Goal: Information Seeking & Learning: Check status

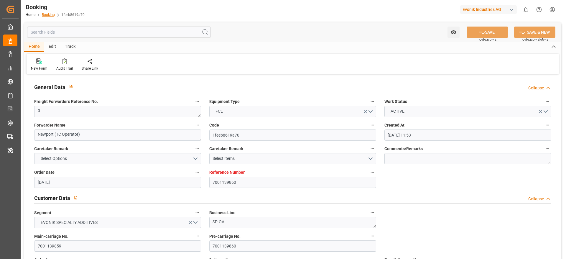
click at [49, 14] on link "Booking" at bounding box center [48, 15] width 13 height 4
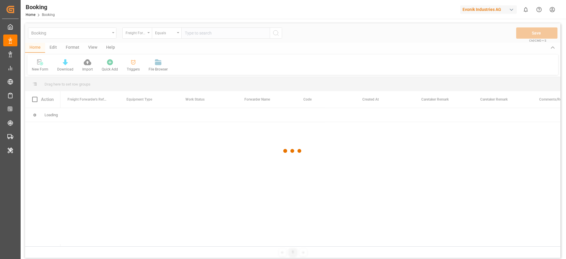
click at [75, 50] on div at bounding box center [293, 150] width 536 height 255
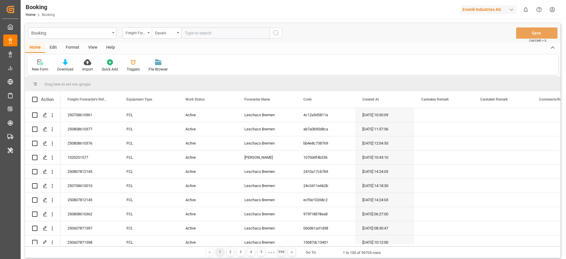
click at [73, 46] on div "Format" at bounding box center [72, 48] width 22 height 10
click at [35, 72] on div "Filter Rows" at bounding box center [40, 69] width 17 height 5
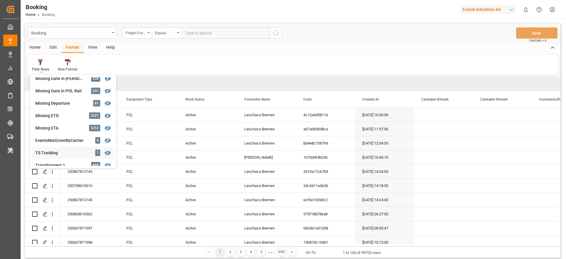
scroll to position [116, 0]
click at [83, 103] on div "Missing Departure" at bounding box center [61, 104] width 52 height 6
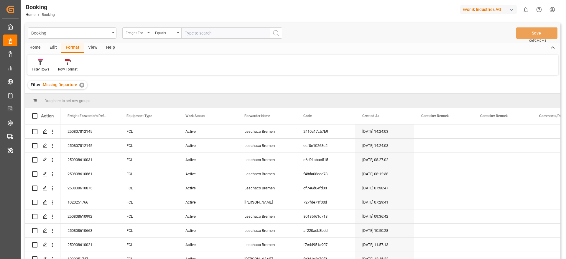
click at [79, 10] on div "Booking Home Booking Evonik Industries AG 0 Notifications Only show unread All …" at bounding box center [292, 9] width 550 height 19
click at [477, 7] on div "Evonik Industries AG" at bounding box center [488, 9] width 57 height 9
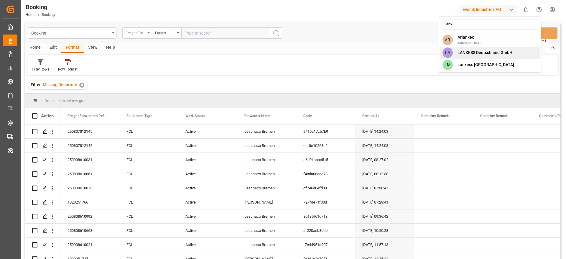
type input "lanx"
click at [474, 48] on div "LA LANXESS Deutschland GmbH" at bounding box center [490, 53] width 101 height 12
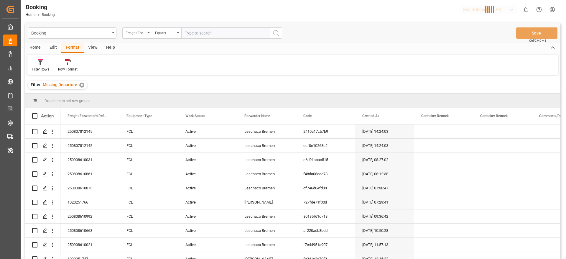
click at [428, 24] on div "Booking Freight Forwarder's Reference No. Equals Save Ctrl/CMD + S" at bounding box center [293, 32] width 536 height 19
click at [476, 12] on div "button" at bounding box center [490, 9] width 60 height 11
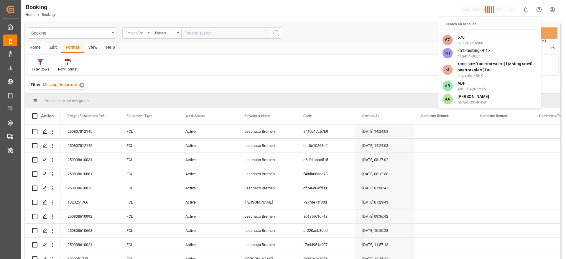
click at [394, 27] on html "Created by potrace 1.15, written by Peter Selinger 2001-2017 Created by potrace…" at bounding box center [283, 129] width 566 height 259
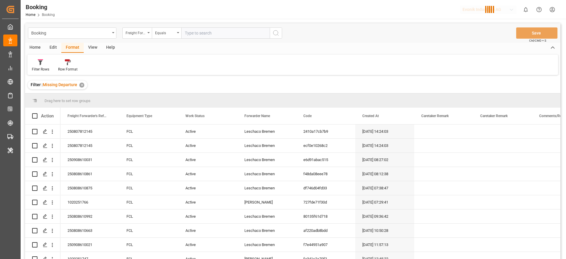
click at [418, 40] on div "Booking Freight Forwarder's Reference No. Equals Save Ctrl/CMD + S" at bounding box center [293, 32] width 536 height 19
click at [414, 29] on div "Booking Freight Forwarder's Reference No. Equals Save Ctrl/CMD + S" at bounding box center [293, 32] width 536 height 19
click at [445, 14] on div at bounding box center [432, 9] width 50 height 10
click at [431, 47] on div "Home Edit Format View Help" at bounding box center [293, 48] width 536 height 10
click at [419, 56] on div "Filter Rows Row Format" at bounding box center [292, 65] width 531 height 20
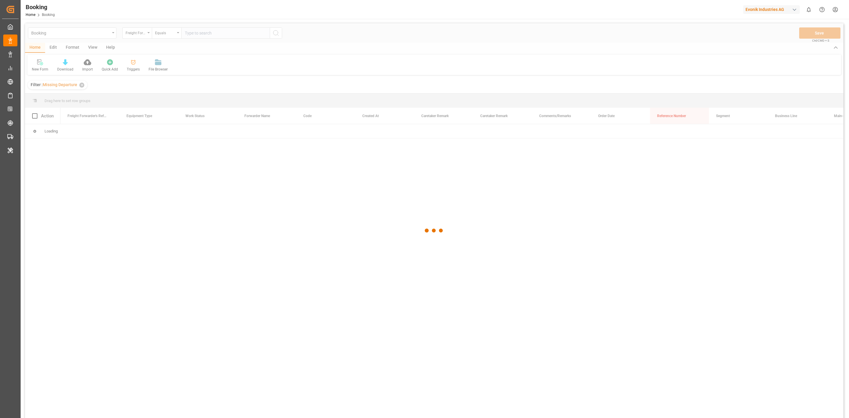
click at [141, 36] on div at bounding box center [434, 230] width 819 height 414
click at [136, 33] on div at bounding box center [434, 230] width 819 height 414
click at [147, 37] on div at bounding box center [434, 230] width 819 height 414
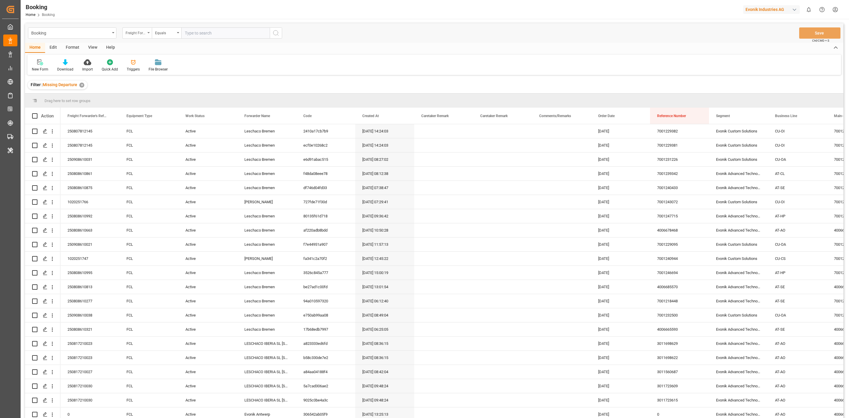
click at [141, 35] on div "Freight Forwarder's Reference No." at bounding box center [136, 32] width 20 height 7
type input "main"
click at [135, 61] on div "Main-carriage No." at bounding box center [167, 60] width 88 height 12
click at [203, 30] on input "text" at bounding box center [225, 32] width 88 height 11
paste input "7001180773"
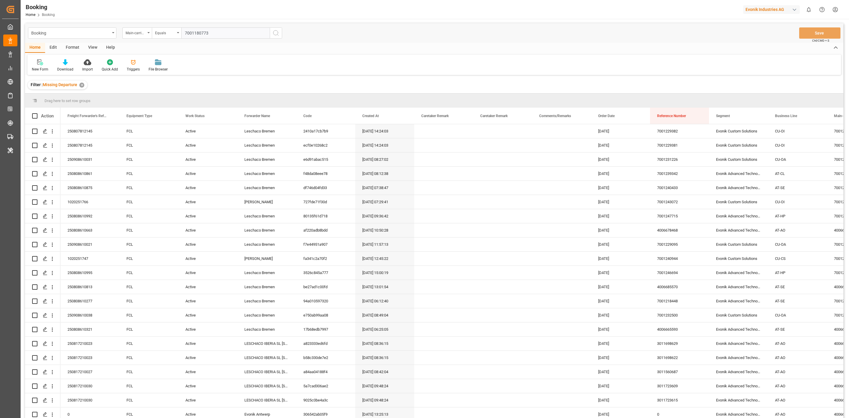
type input "7001180773"
click at [277, 36] on icon "search button" at bounding box center [275, 32] width 7 height 7
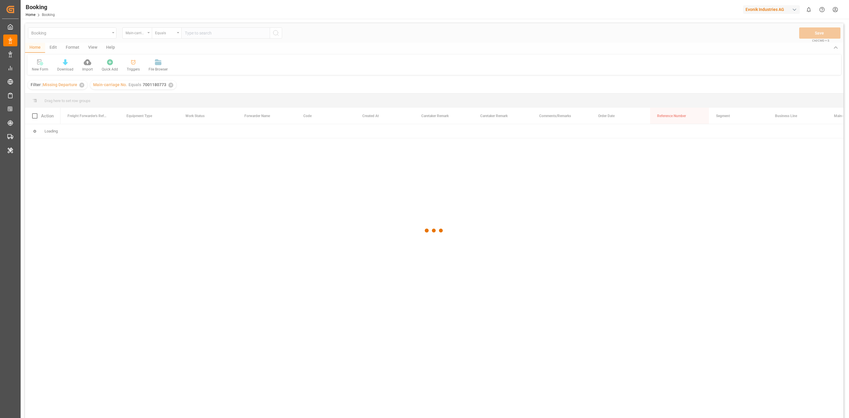
click at [83, 90] on div at bounding box center [434, 230] width 819 height 414
click at [82, 88] on div at bounding box center [434, 230] width 819 height 414
click at [84, 84] on div at bounding box center [434, 230] width 819 height 414
click at [82, 83] on div at bounding box center [434, 230] width 819 height 414
click at [82, 88] on div at bounding box center [434, 230] width 819 height 414
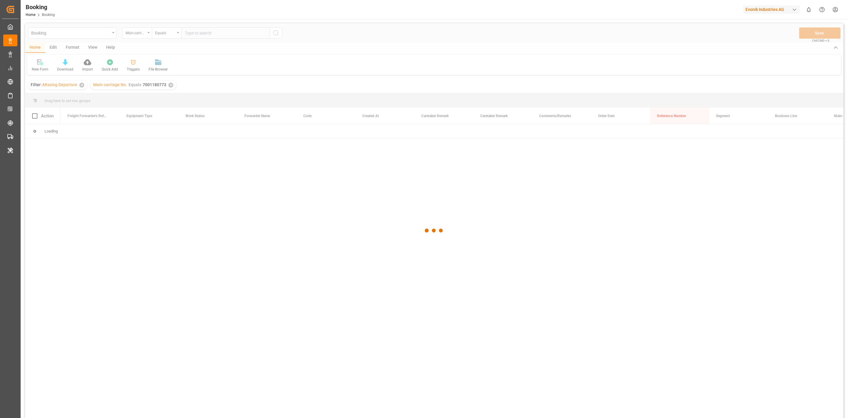
click at [81, 85] on div at bounding box center [434, 230] width 819 height 414
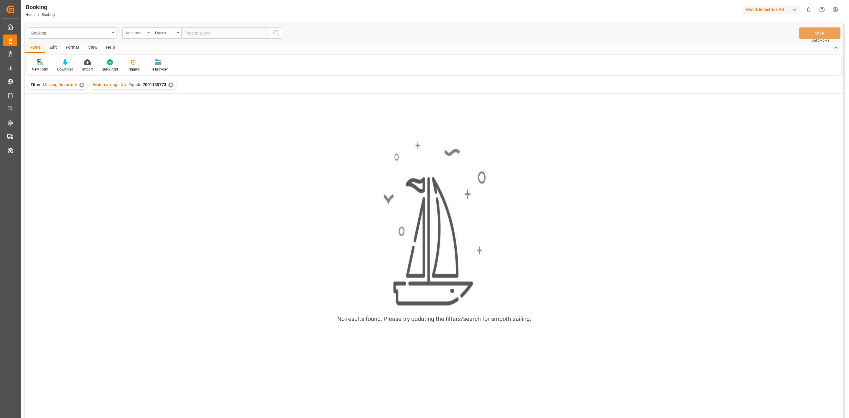
click at [81, 85] on div "✕" at bounding box center [81, 85] width 5 height 5
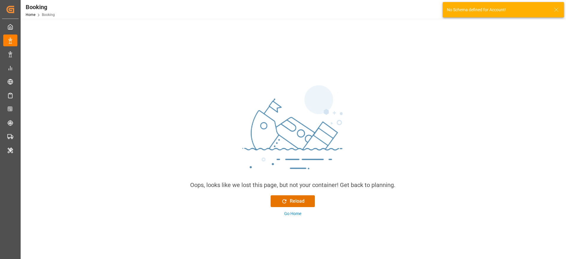
click at [558, 11] on icon at bounding box center [556, 9] width 7 height 7
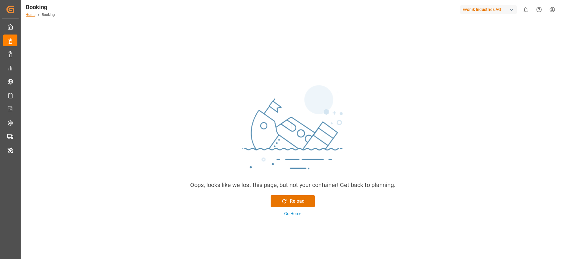
click at [29, 13] on link "Home" at bounding box center [31, 15] width 10 height 4
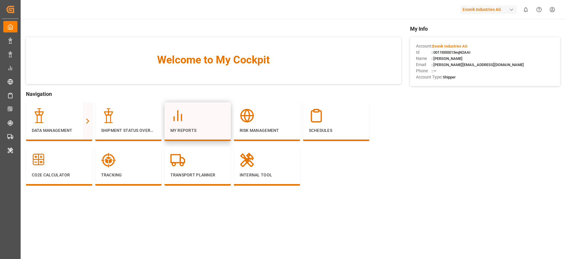
click at [182, 128] on p "My Reports" at bounding box center [197, 130] width 55 height 6
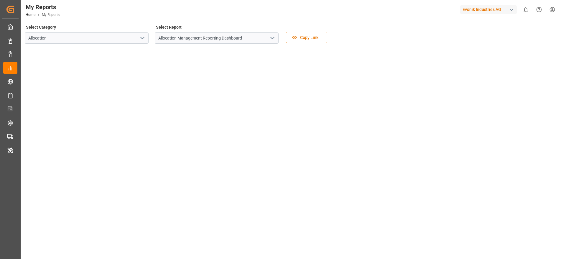
click at [274, 40] on icon "open menu" at bounding box center [272, 38] width 7 height 7
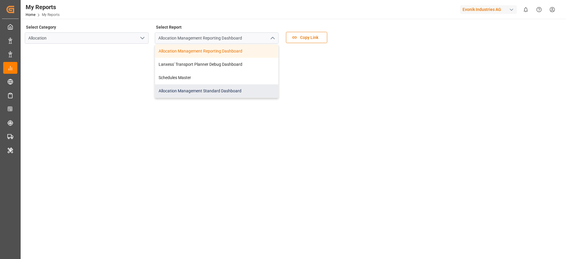
click at [219, 88] on div "Allocation Management Standard Dashboard" at bounding box center [216, 90] width 123 height 13
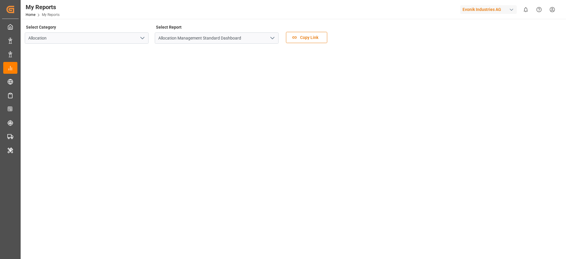
click at [144, 40] on icon "open menu" at bounding box center [142, 38] width 7 height 7
click at [380, 80] on div "Select Category Allocation Allocation Select Report Allocation Management Stand…" at bounding box center [293, 91] width 536 height 136
click at [143, 37] on icon "open menu" at bounding box center [142, 38] width 7 height 7
click at [143, 37] on icon "close menu" at bounding box center [142, 38] width 7 height 7
click at [178, 98] on div "Select Category Allocation Select Report Allocation Management Standard Dashboa…" at bounding box center [293, 91] width 536 height 136
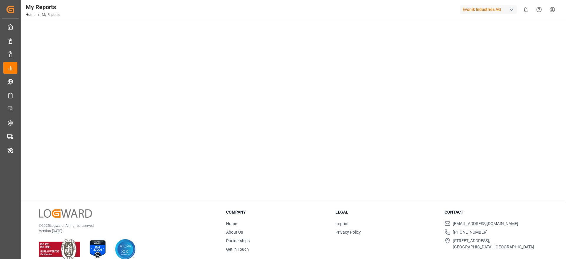
scroll to position [68, 0]
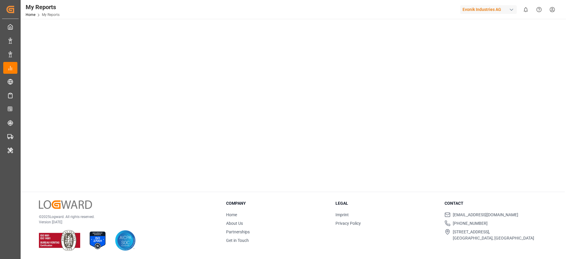
click at [79, 138] on main "Select Category Allocation Select Report Allocation Management Standard Dashboa…" at bounding box center [293, 73] width 544 height 237
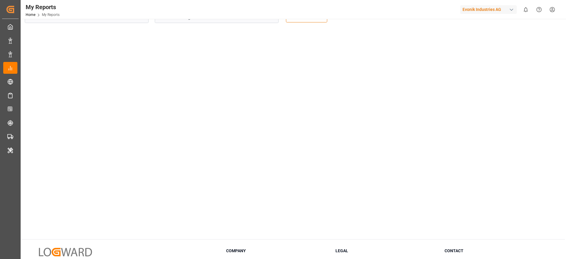
scroll to position [0, 0]
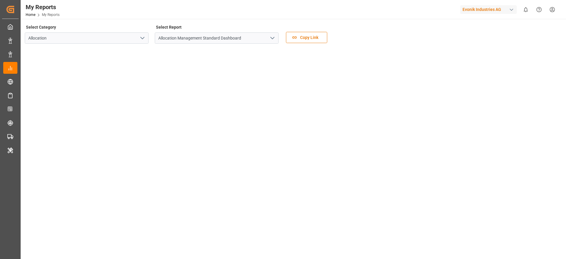
click at [270, 40] on icon "open menu" at bounding box center [272, 38] width 7 height 7
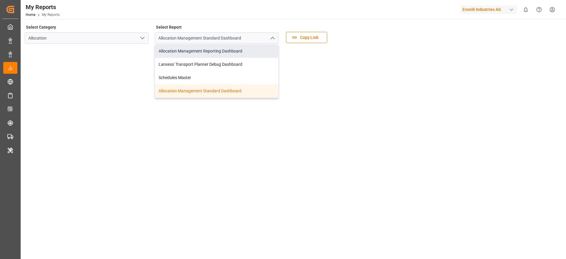
click at [212, 52] on div "Allocation Management Reporting Dashboard" at bounding box center [216, 51] width 123 height 13
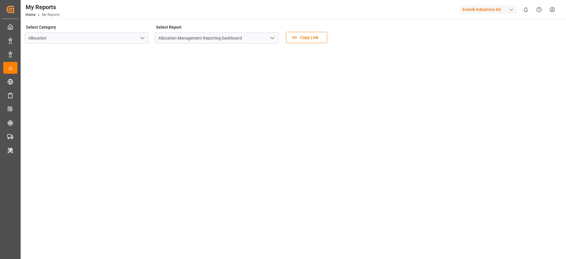
click at [29, 10] on div "My Reports" at bounding box center [43, 7] width 34 height 9
click at [32, 16] on link "Home" at bounding box center [31, 15] width 10 height 4
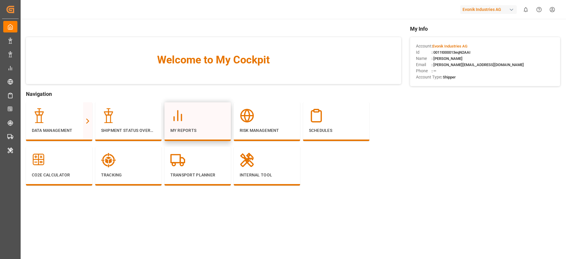
click at [190, 116] on div at bounding box center [197, 115] width 55 height 15
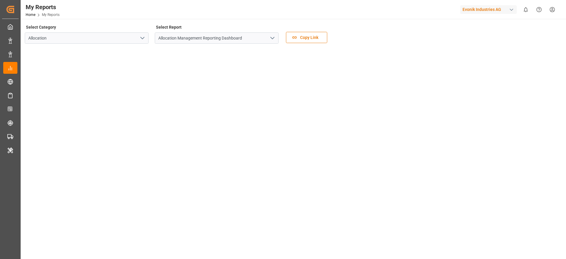
click at [273, 39] on icon "open menu" at bounding box center [272, 38] width 7 height 7
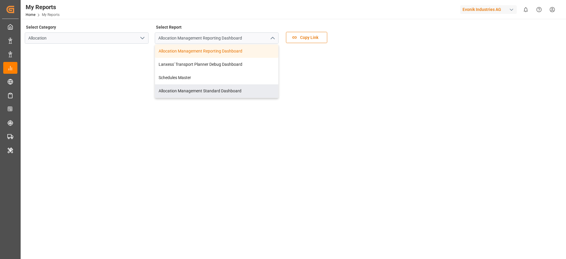
click at [224, 85] on div "Allocation Management Standard Dashboard" at bounding box center [216, 90] width 123 height 13
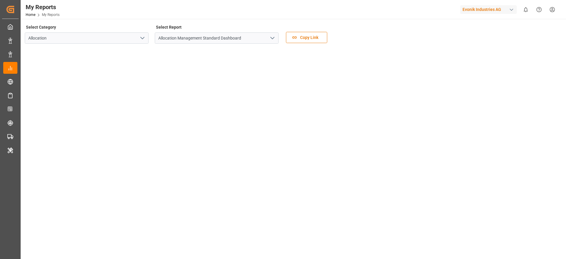
click at [487, 12] on div "Evonik Industries AG" at bounding box center [488, 9] width 57 height 9
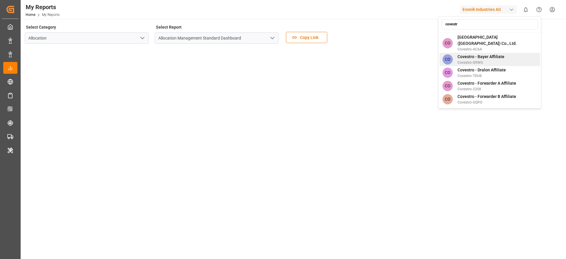
scroll to position [86, 0]
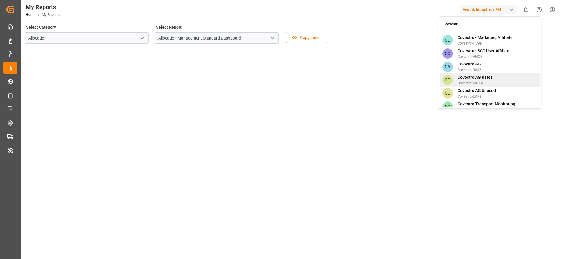
type input "covestr"
click at [491, 81] on span "Covestro-MNE4" at bounding box center [475, 83] width 35 height 5
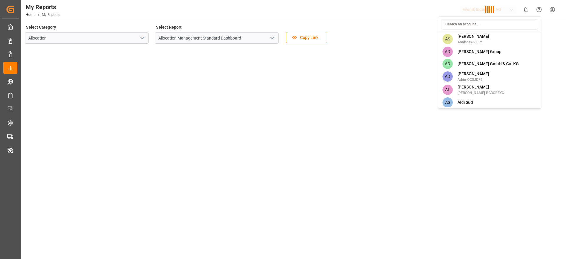
scroll to position [935, 0]
